Goal: Task Accomplishment & Management: Manage account settings

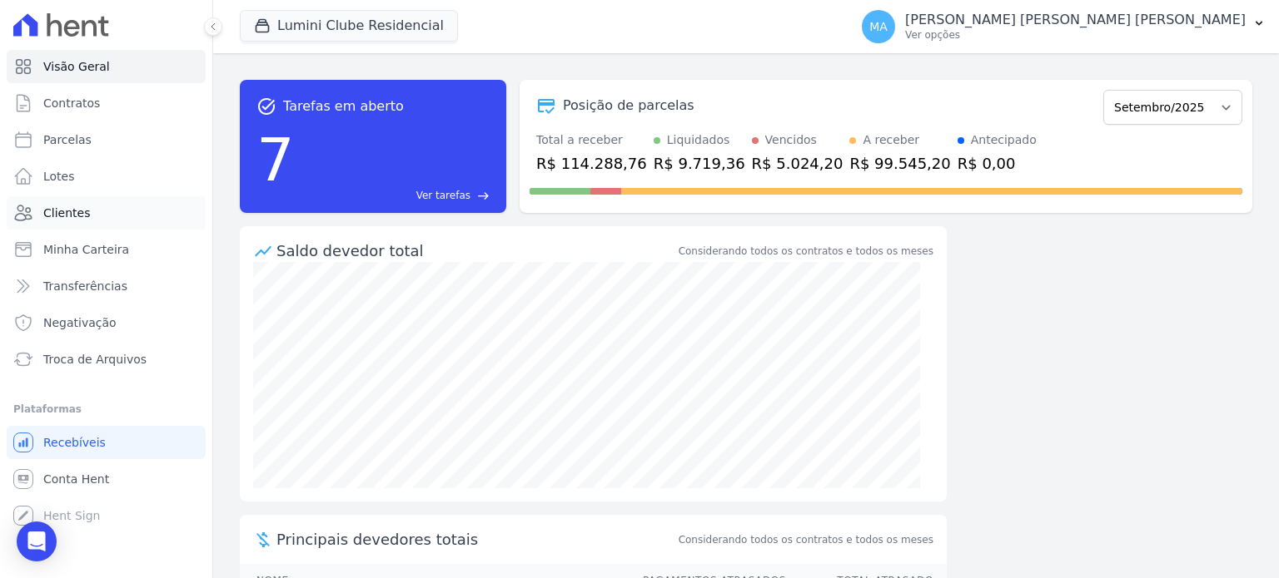
click at [87, 216] on link "Clientes" at bounding box center [106, 212] width 199 height 33
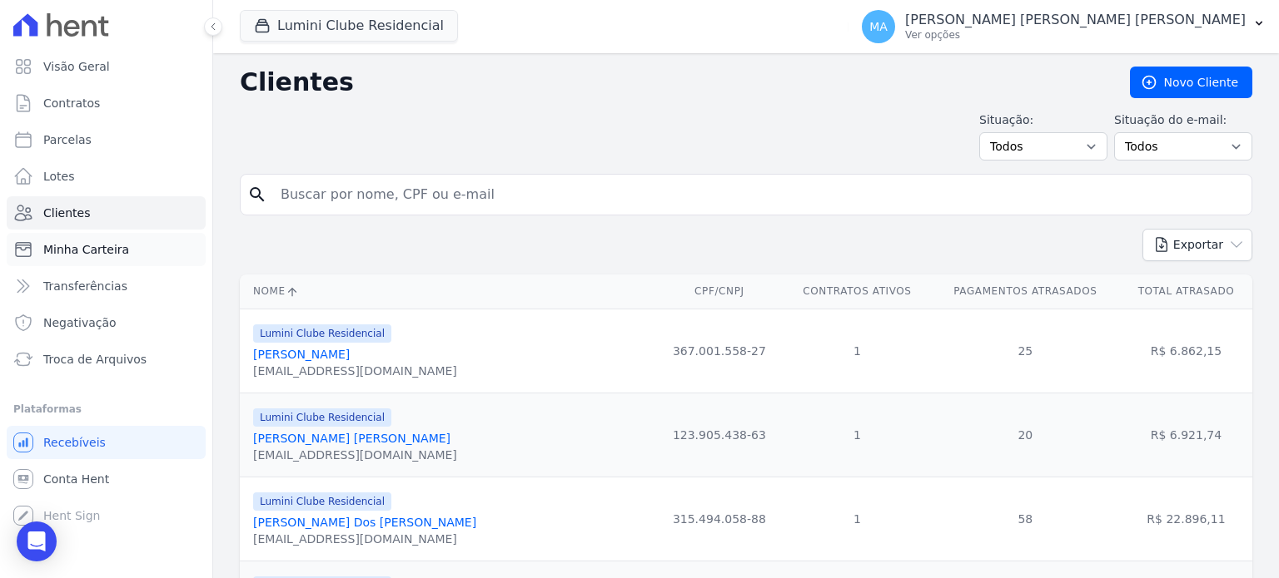
click at [87, 252] on span "Minha Carteira" at bounding box center [86, 249] width 86 height 17
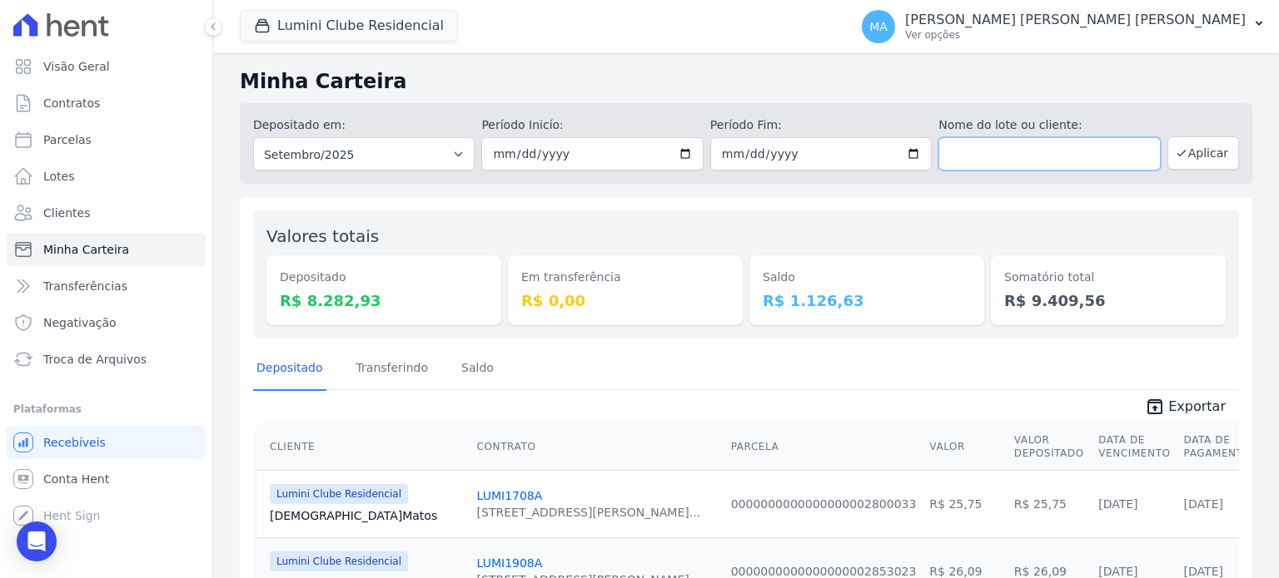
click at [1018, 159] on input "text" at bounding box center [1048, 153] width 221 height 33
type input "[PERSON_NAME]"
click at [1218, 156] on button "Aplicar" at bounding box center [1203, 153] width 72 height 33
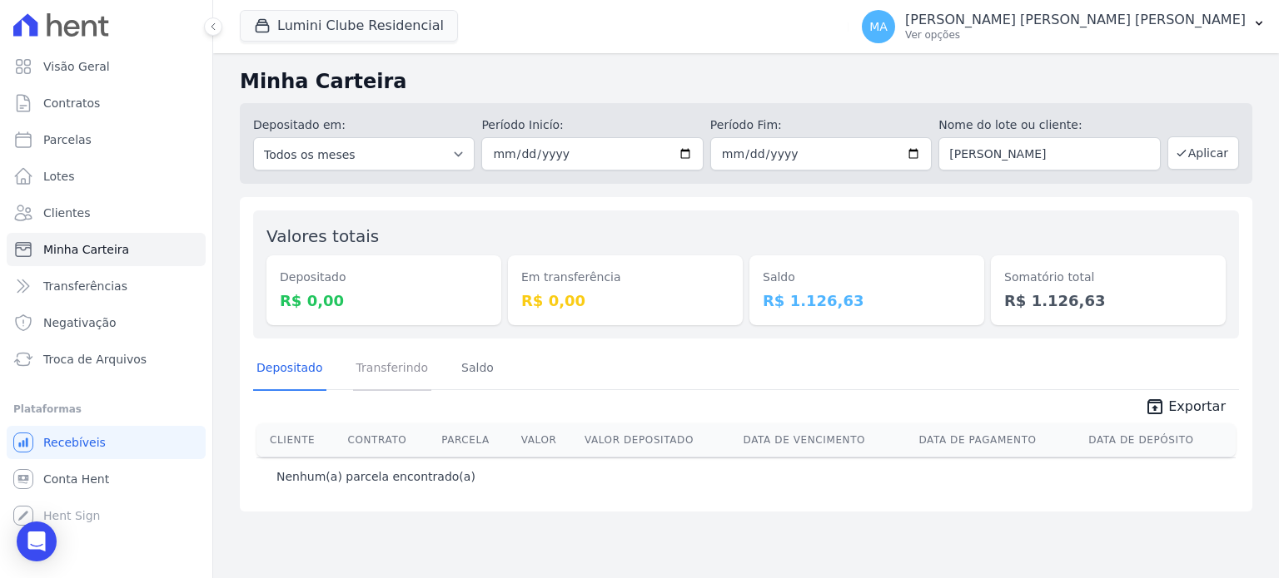
click at [379, 376] on link "Transferindo" at bounding box center [392, 369] width 79 height 43
click at [469, 365] on link "Saldo" at bounding box center [477, 369] width 39 height 43
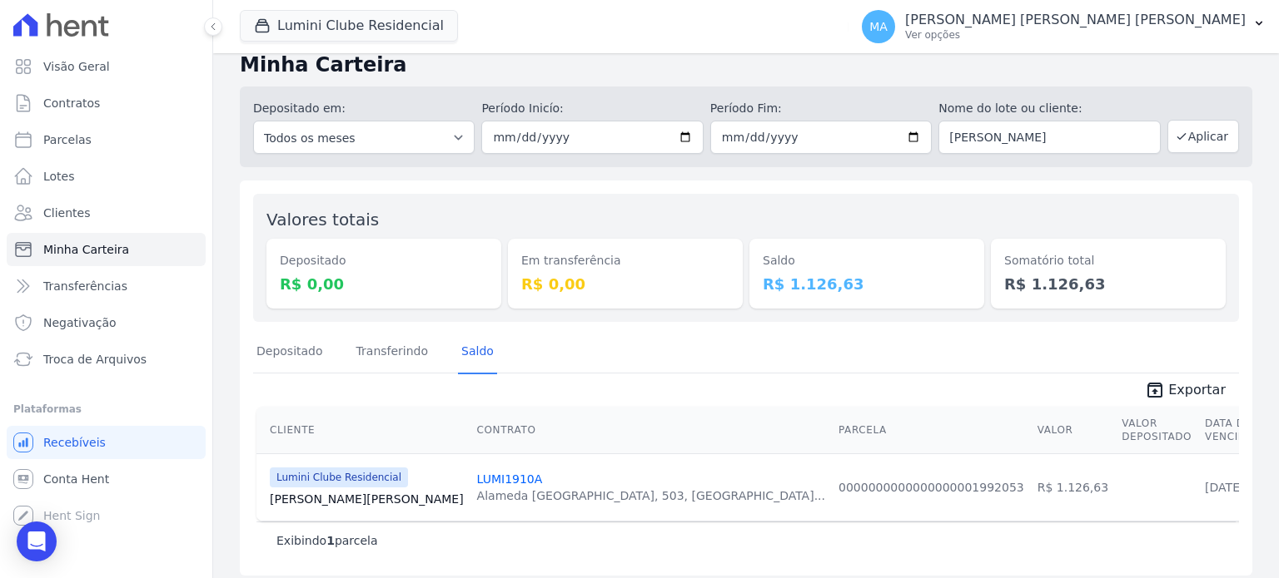
scroll to position [26, 0]
